Goal: Task Accomplishment & Management: Manage account settings

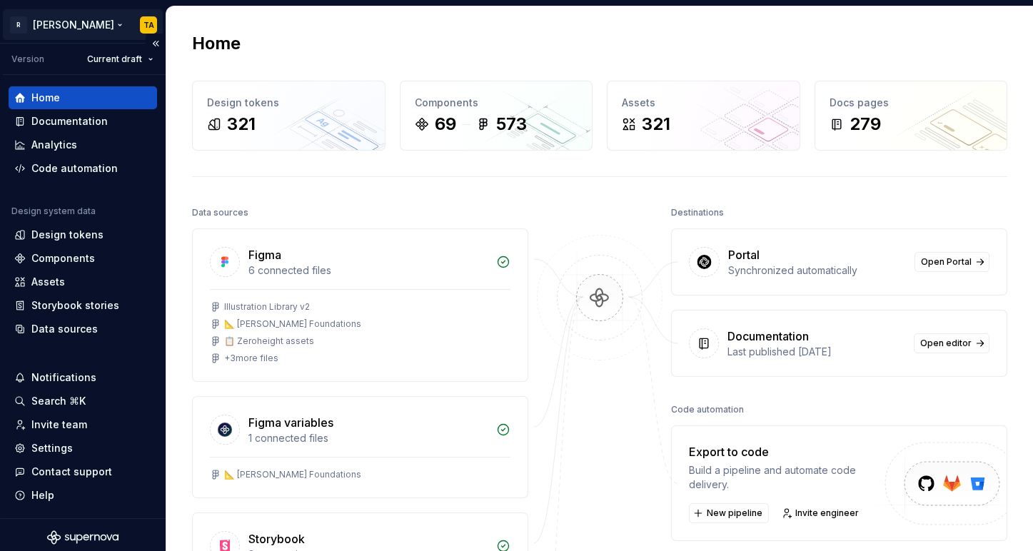
click at [57, 27] on html "R Norma TA Version Current draft Home Documentation Analytics Code automation D…" at bounding box center [516, 275] width 1033 height 551
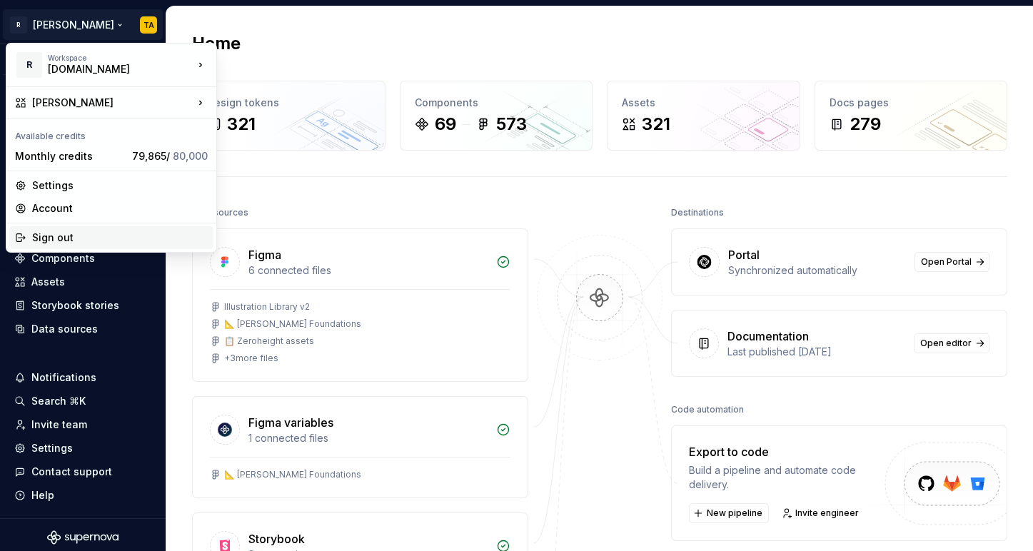
click at [81, 239] on div "Sign out" at bounding box center [120, 238] width 176 height 14
